Goal: Transaction & Acquisition: Purchase product/service

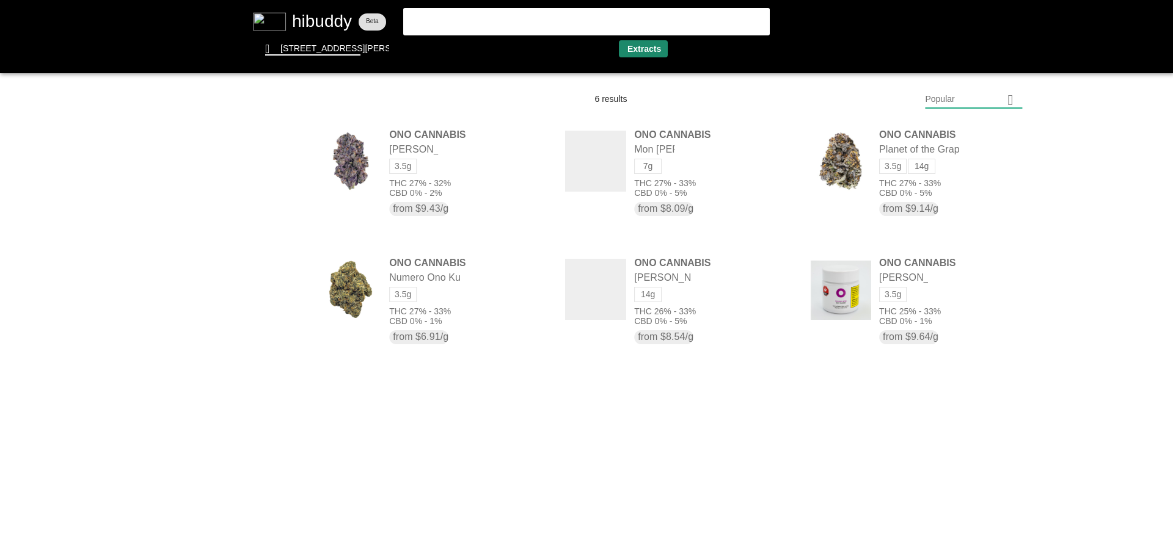
click at [652, 48] on flt-glass-pane at bounding box center [586, 278] width 1173 height 556
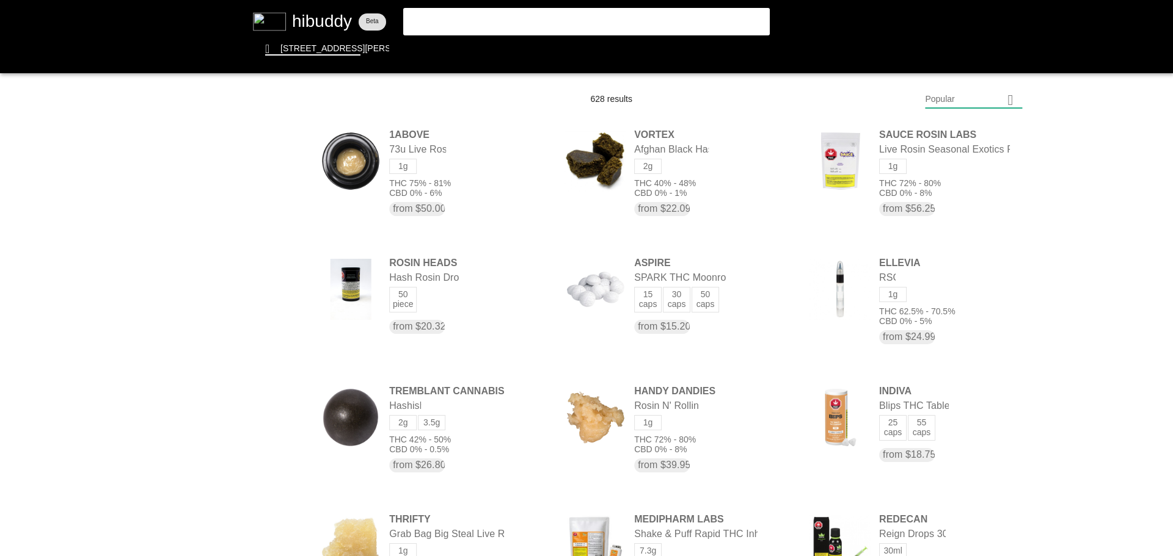
click at [951, 105] on flt-glass-pane at bounding box center [586, 278] width 1173 height 556
click at [973, 432] on flt-glass-pane at bounding box center [586, 278] width 1173 height 556
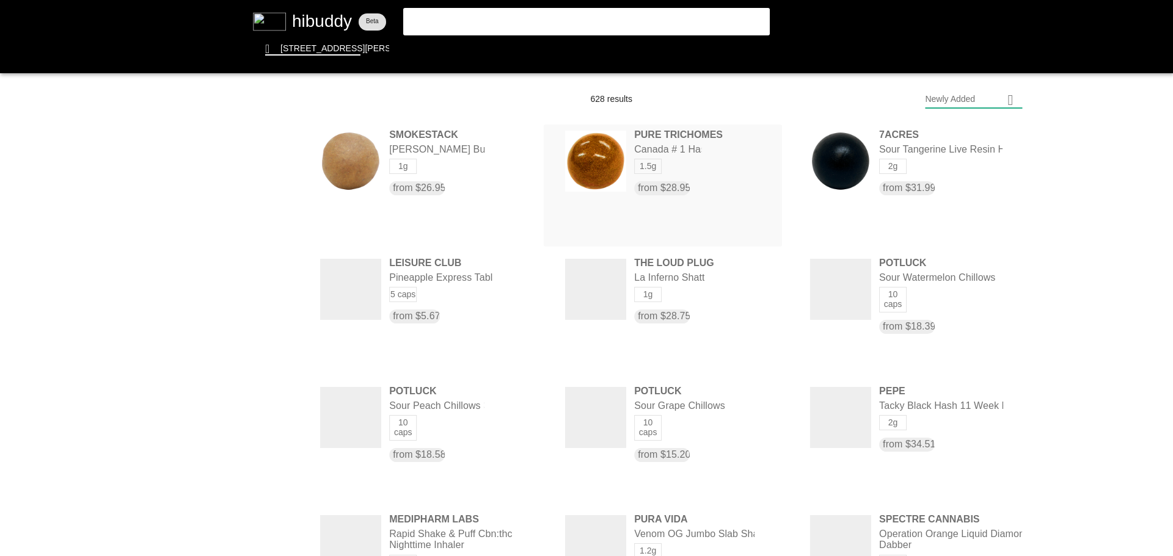
click at [674, 145] on flt-glass-pane at bounding box center [586, 278] width 1173 height 556
click at [453, 191] on flt-glass-pane at bounding box center [586, 278] width 1173 height 556
click at [466, 56] on flt-glass-pane at bounding box center [586, 278] width 1173 height 556
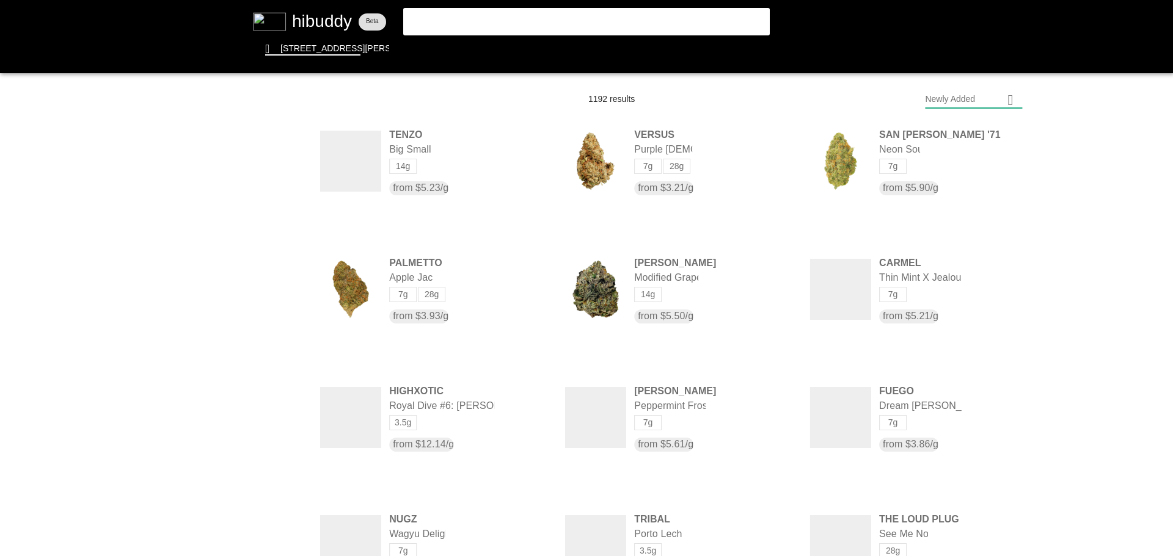
click at [970, 98] on flt-glass-pane at bounding box center [586, 278] width 1173 height 556
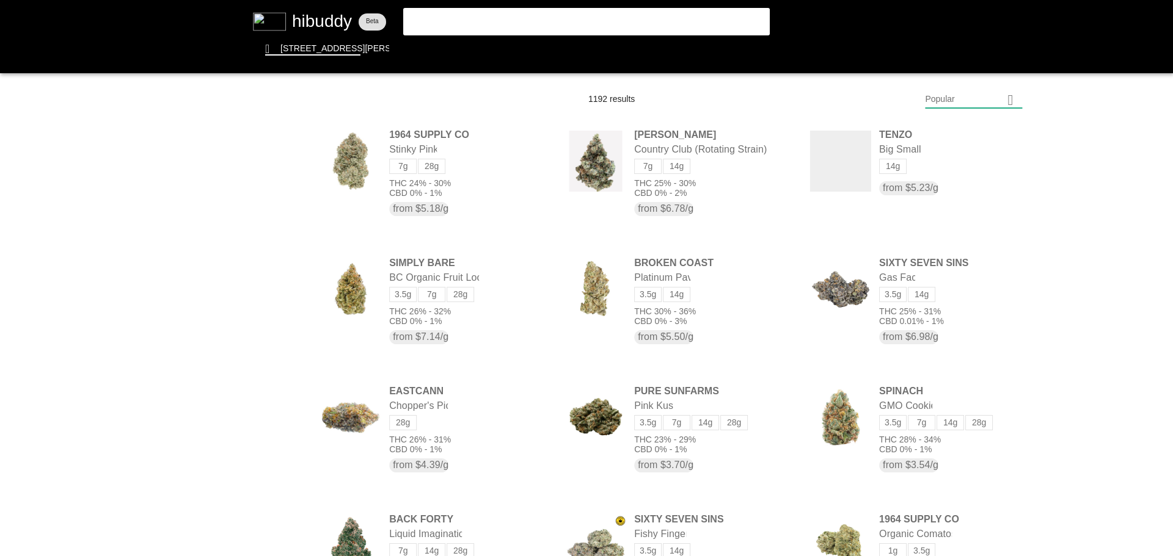
click at [970, 98] on flt-glass-pane at bounding box center [586, 278] width 1173 height 556
click at [947, 419] on flt-glass-pane at bounding box center [586, 278] width 1173 height 556
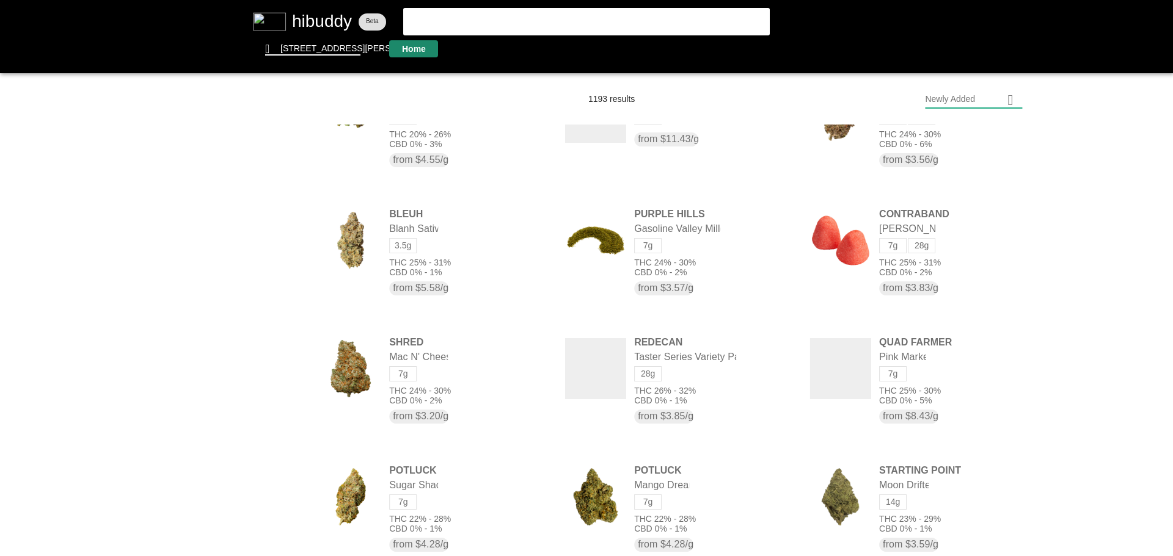
click at [424, 51] on flt-glass-pane at bounding box center [586, 278] width 1173 height 556
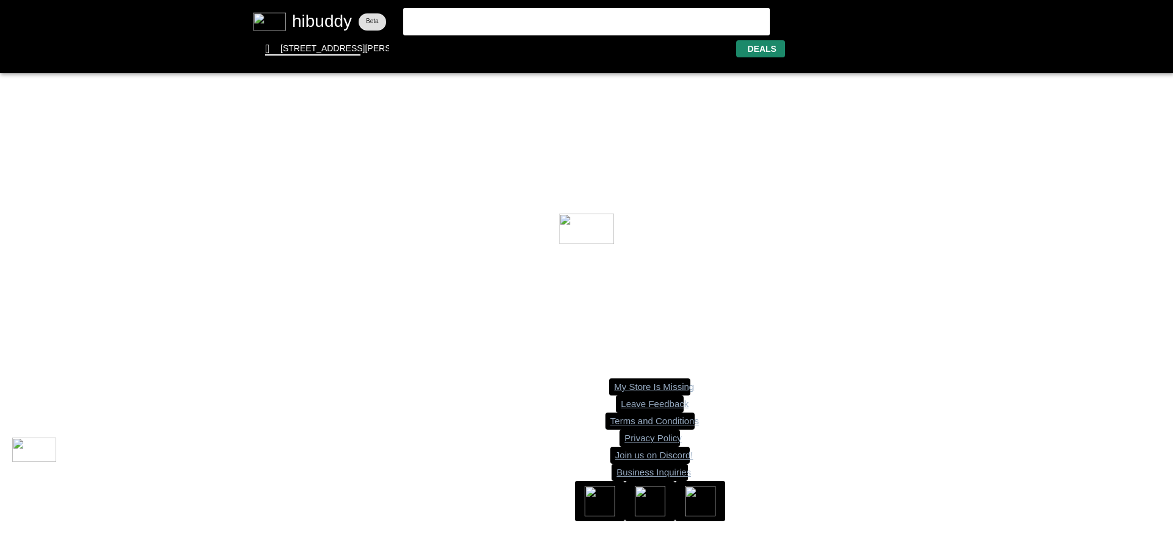
click at [746, 49] on flt-glass-pane at bounding box center [586, 278] width 1173 height 556
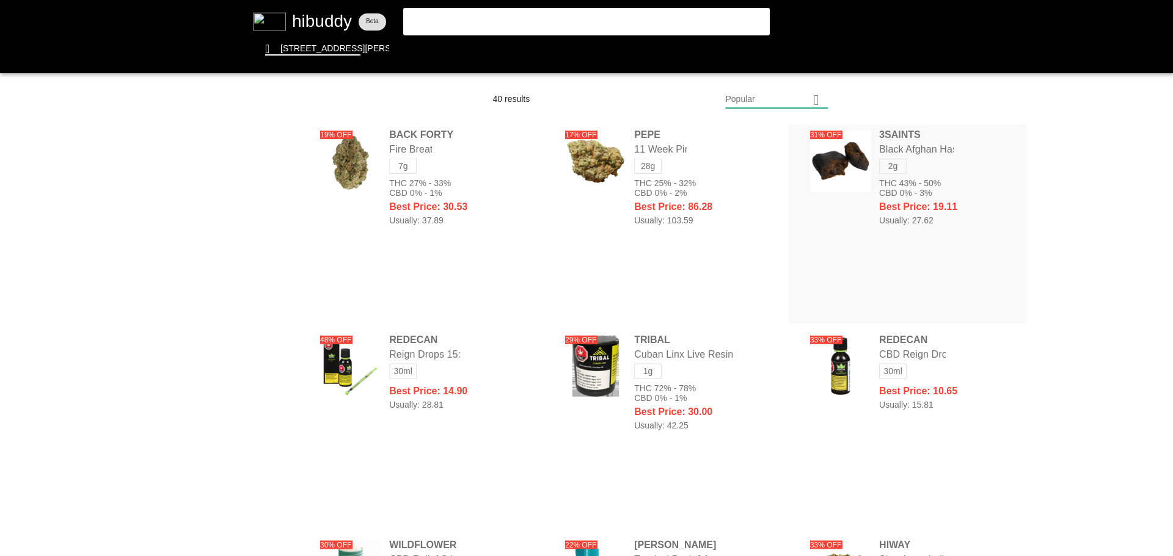
click at [925, 185] on flt-glass-pane at bounding box center [586, 278] width 1173 height 556
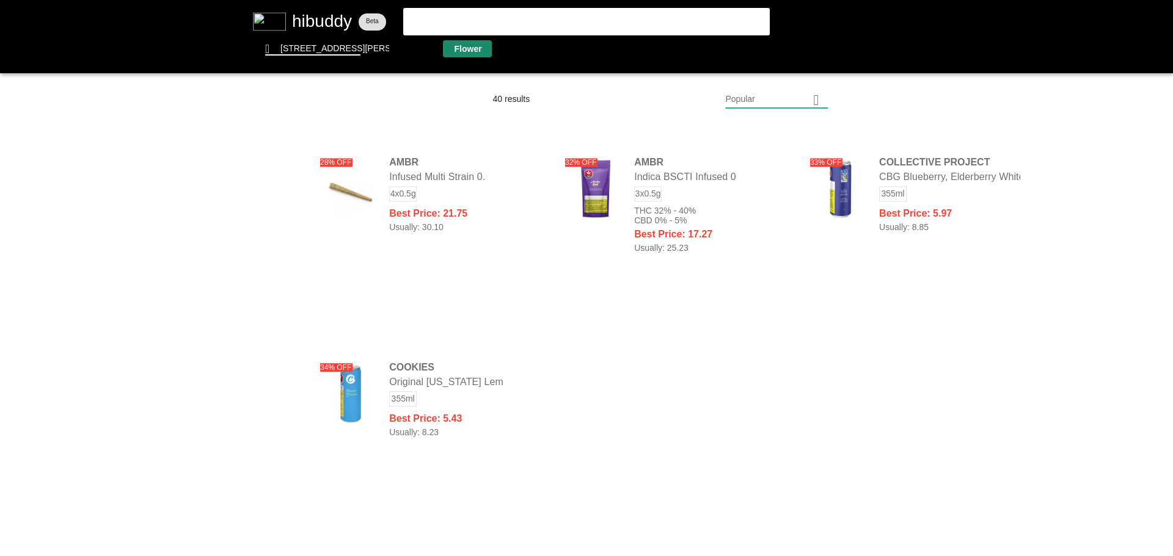
click at [459, 45] on flt-glass-pane at bounding box center [586, 278] width 1173 height 556
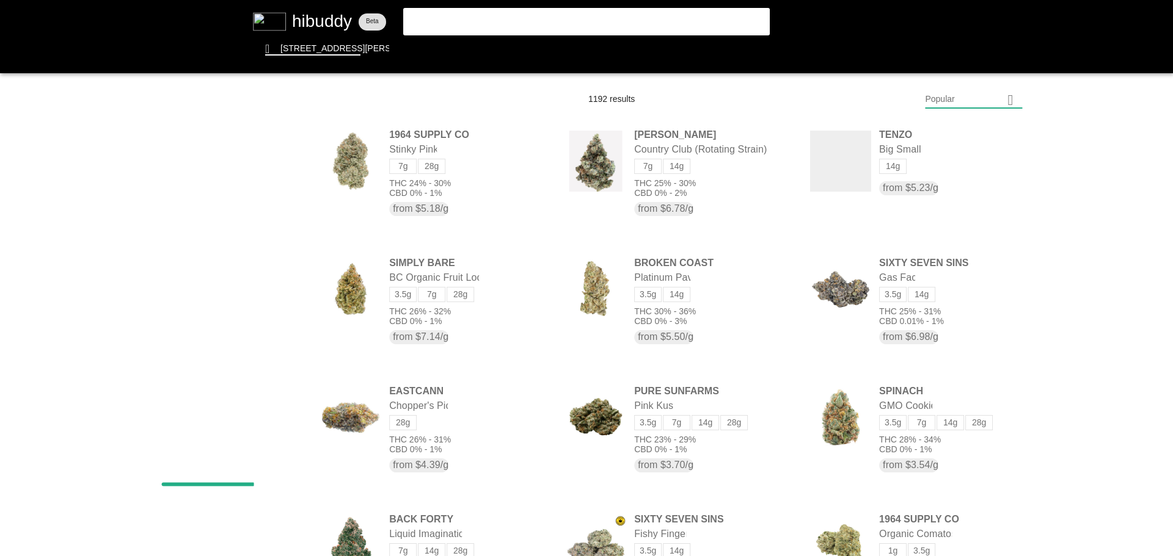
click at [958, 95] on flt-glass-pane at bounding box center [586, 278] width 1173 height 556
click at [961, 140] on flt-glass-pane at bounding box center [586, 278] width 1173 height 556
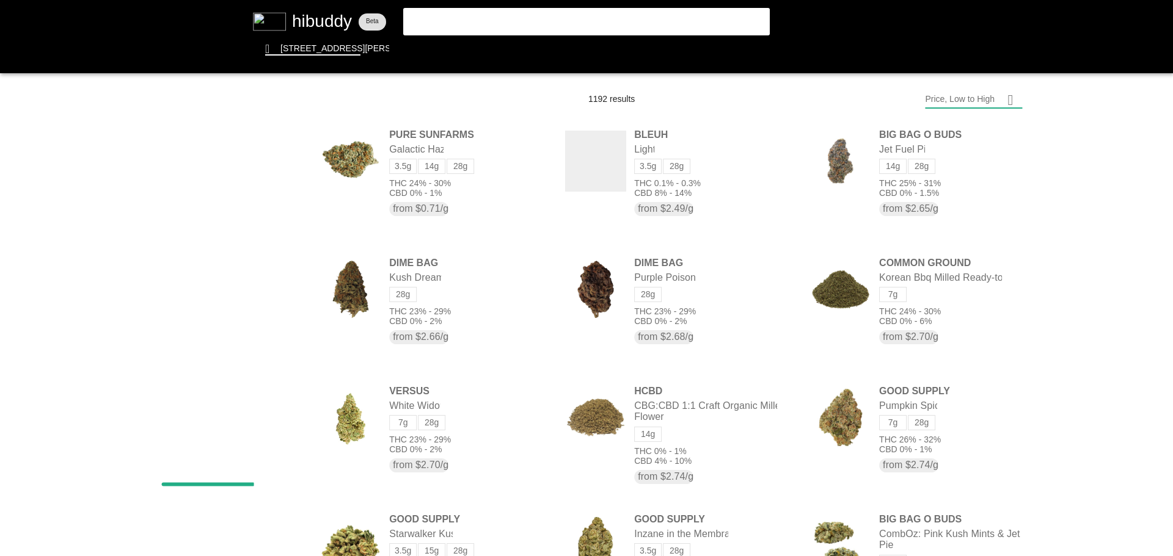
click at [232, 434] on flt-glass-pane at bounding box center [586, 278] width 1173 height 556
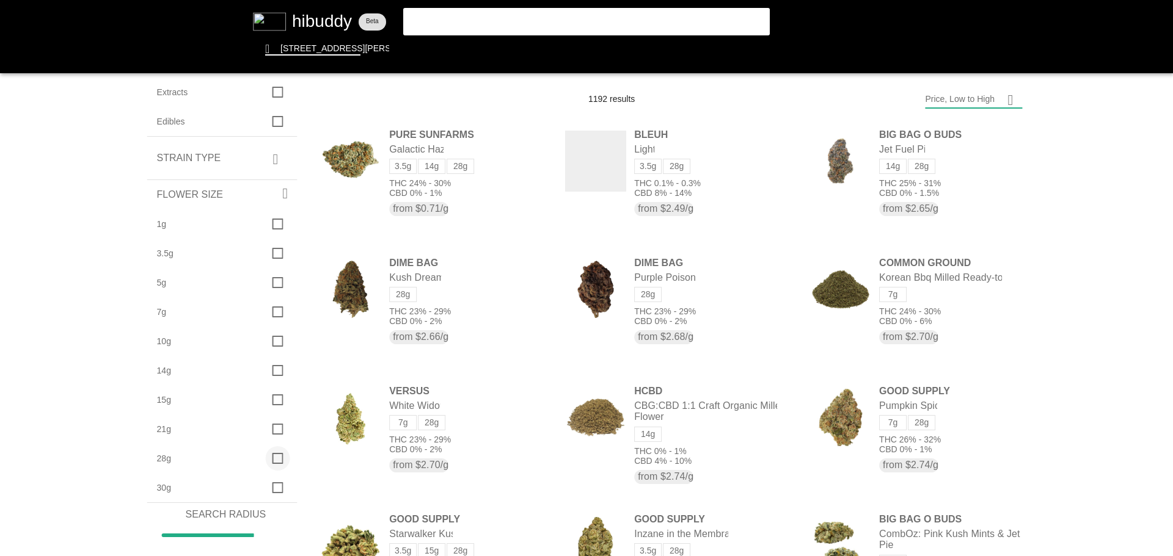
click at [276, 460] on flt-glass-pane at bounding box center [586, 278] width 1173 height 556
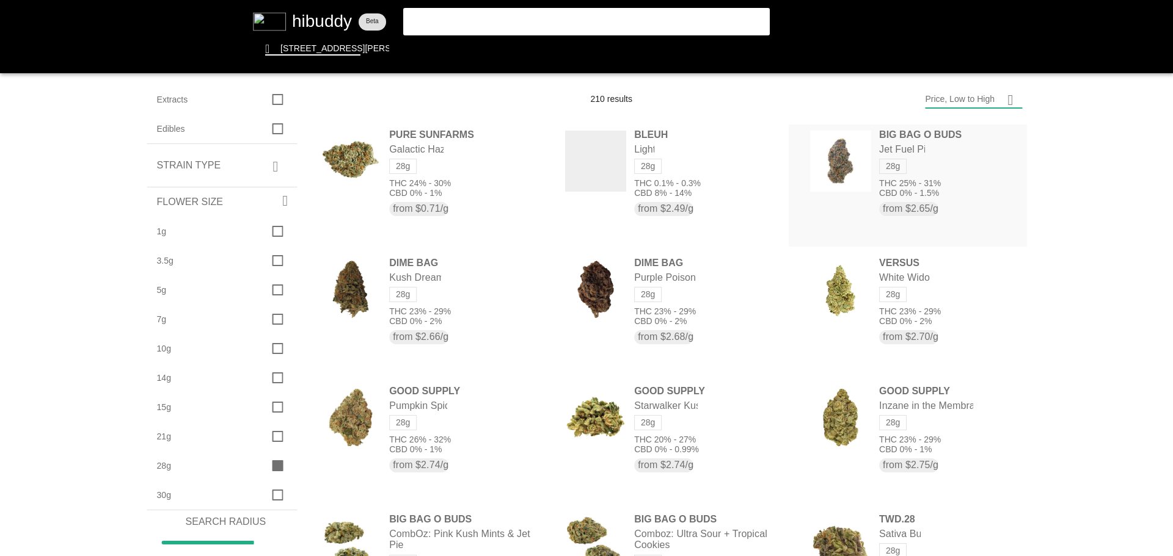
click at [923, 144] on flt-glass-pane at bounding box center [586, 278] width 1173 height 556
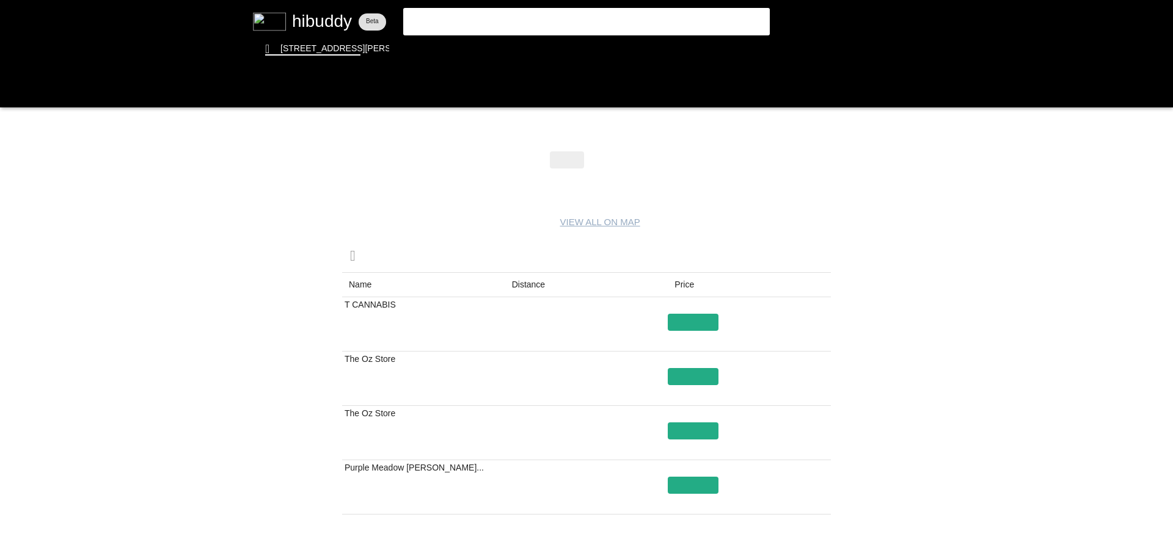
click at [613, 152] on flt-glass-pane at bounding box center [586, 278] width 1173 height 556
click at [608, 158] on flt-glass-pane at bounding box center [586, 278] width 1173 height 556
